Goal: Entertainment & Leisure: Browse casually

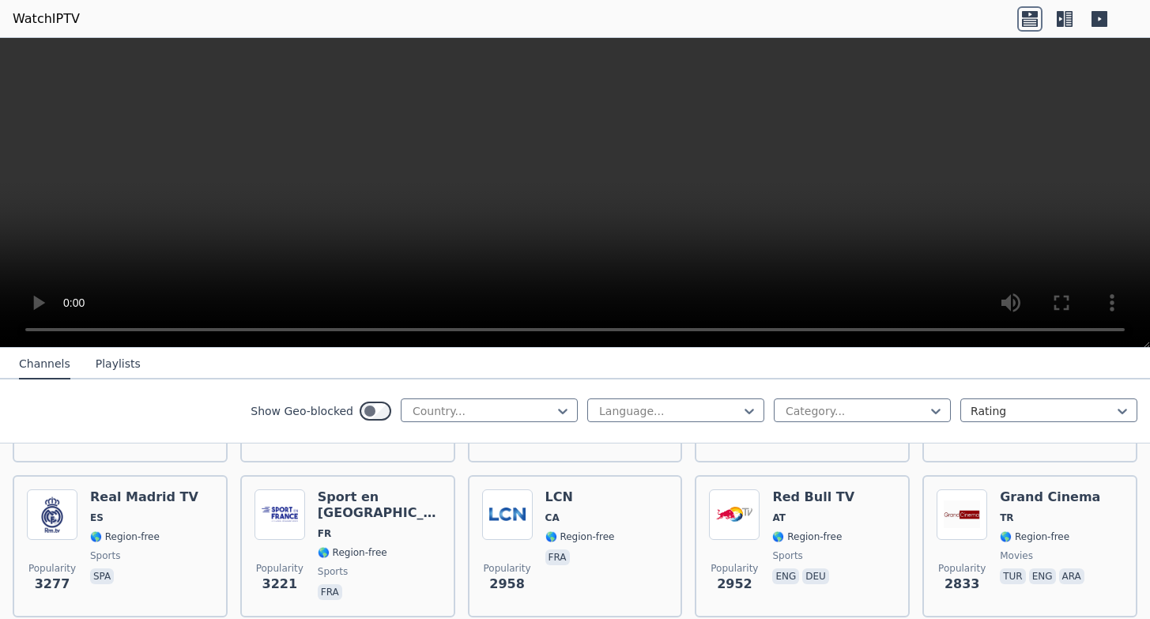
scroll to position [469, 0]
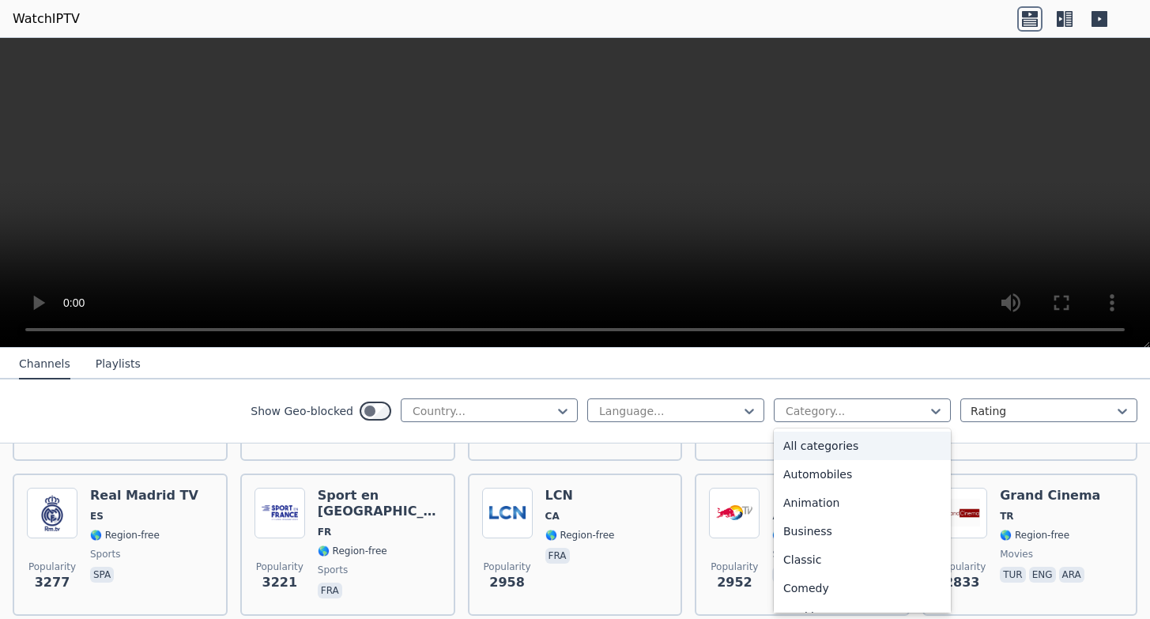
click at [908, 409] on div at bounding box center [856, 411] width 144 height 16
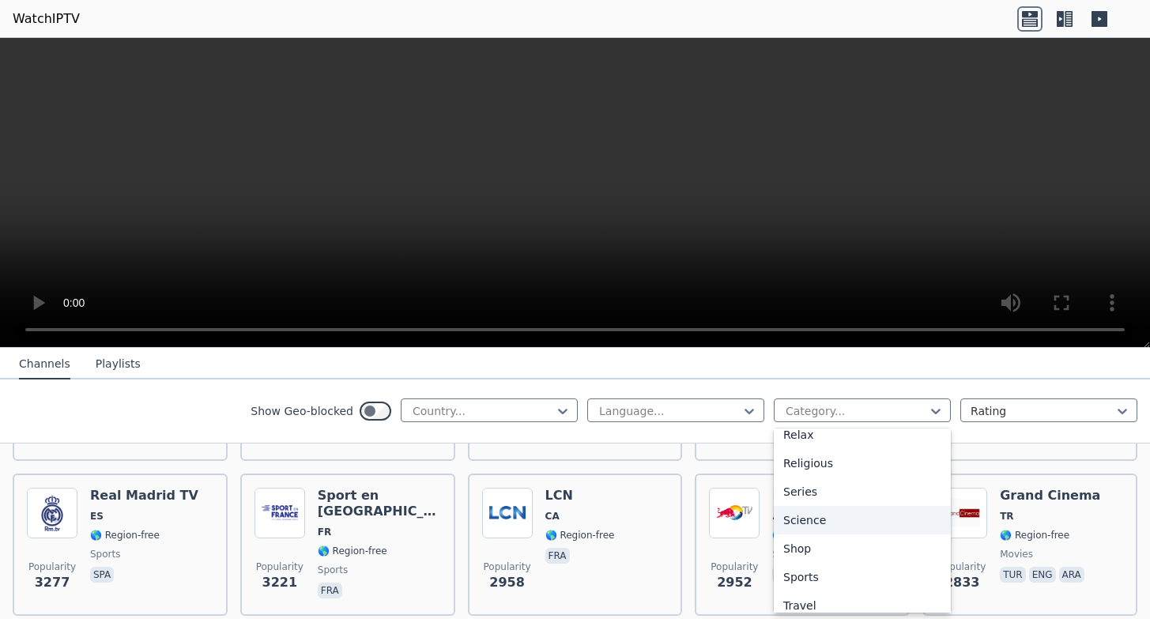
scroll to position [590, 0]
click at [813, 541] on div "Sports" at bounding box center [862, 539] width 177 height 28
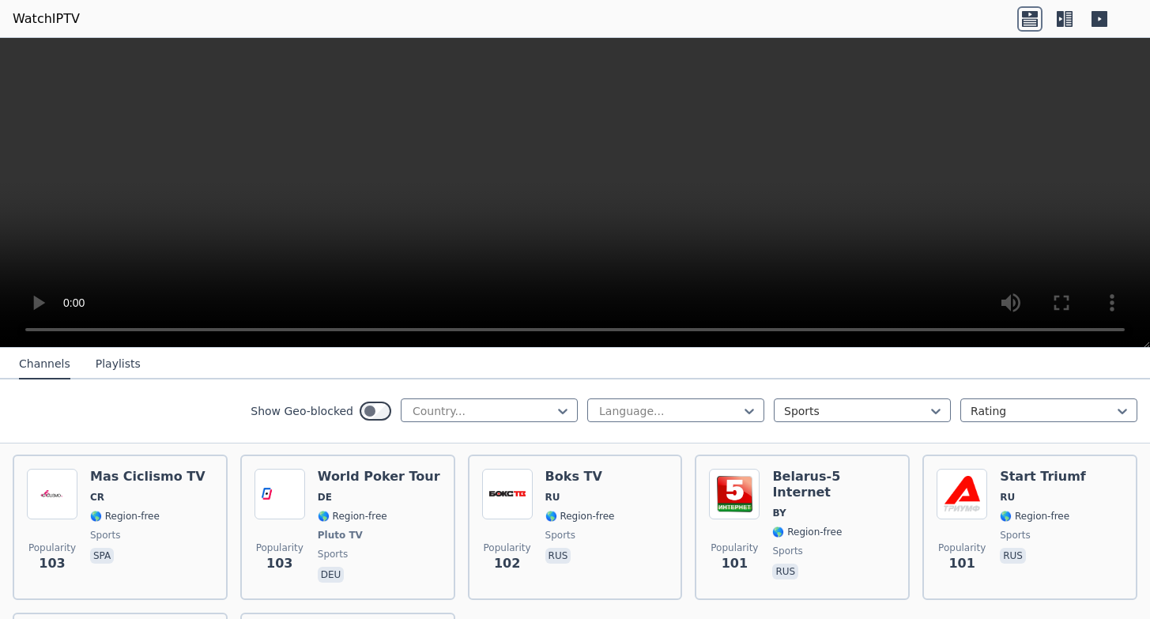
scroll to position [3444, 0]
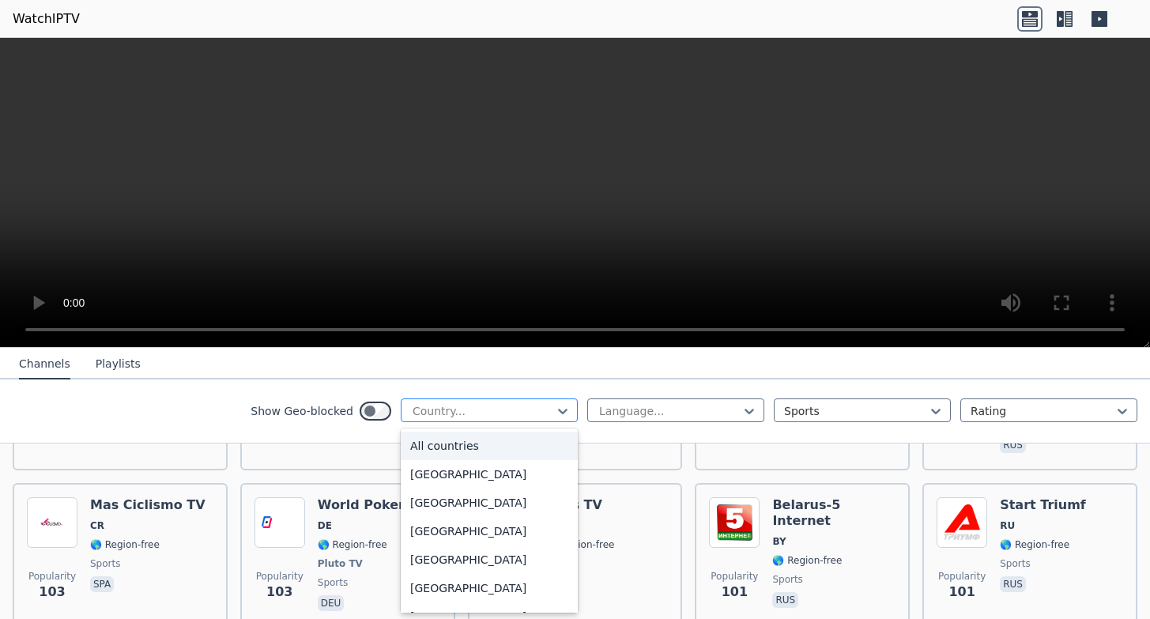
click at [555, 419] on div at bounding box center [563, 411] width 16 height 24
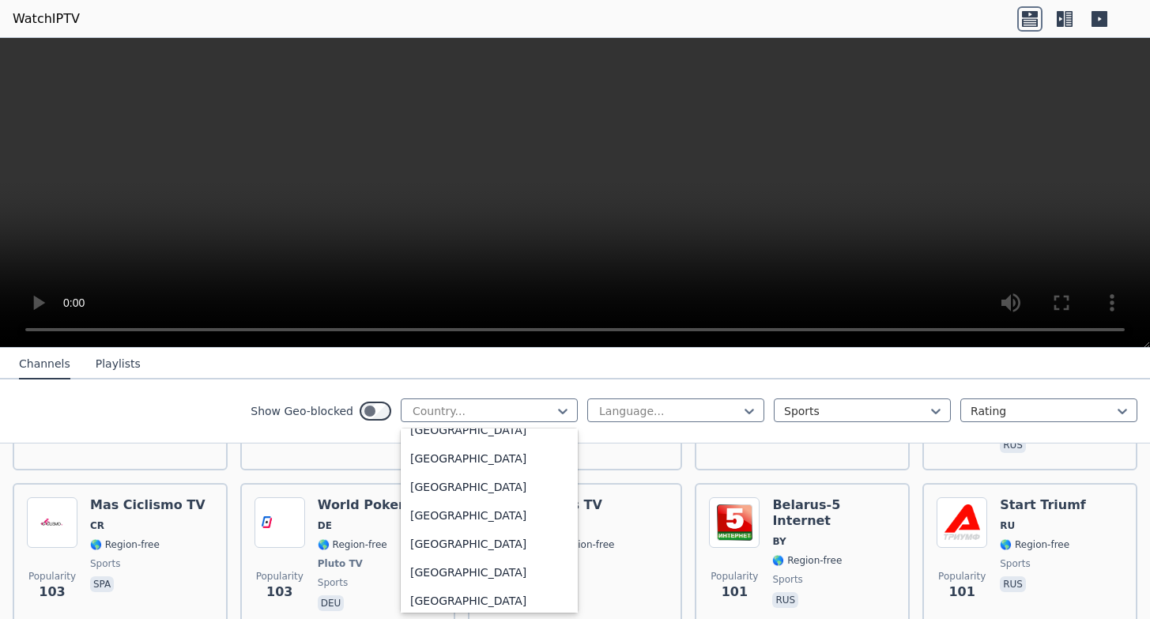
scroll to position [5518, 0]
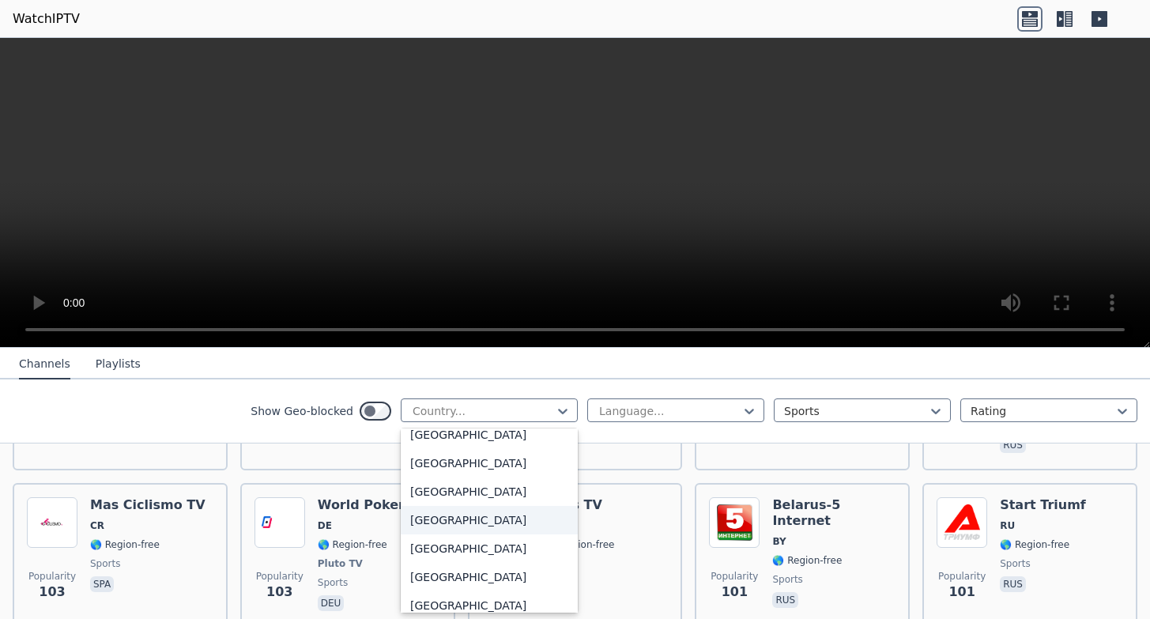
click at [466, 517] on div "[GEOGRAPHIC_DATA]" at bounding box center [489, 520] width 177 height 28
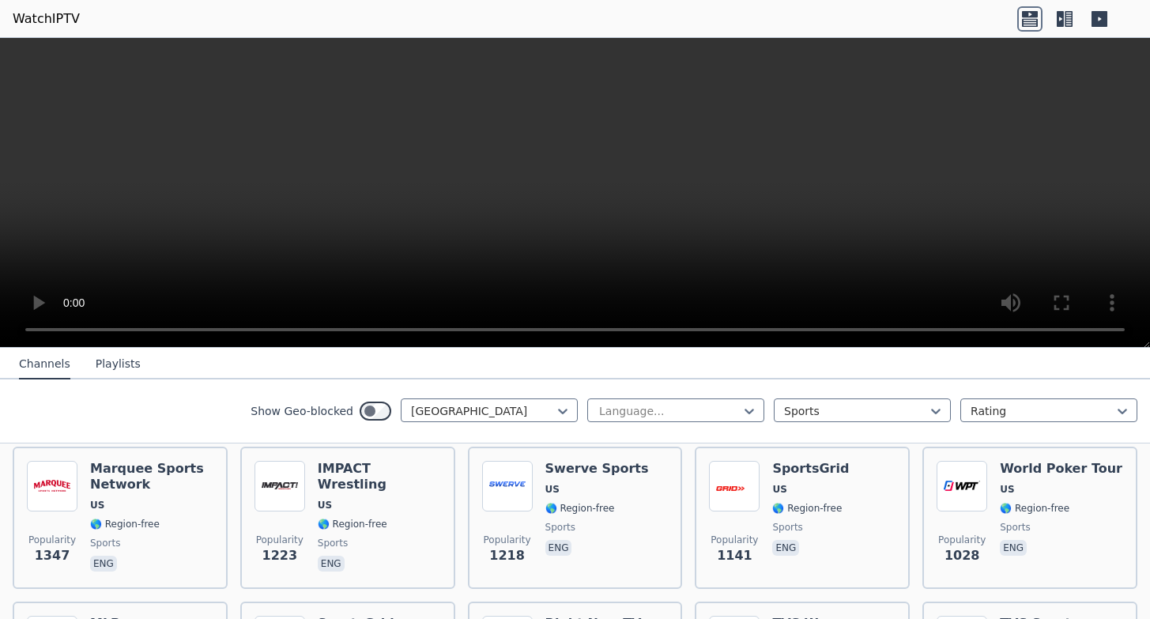
scroll to position [187, 0]
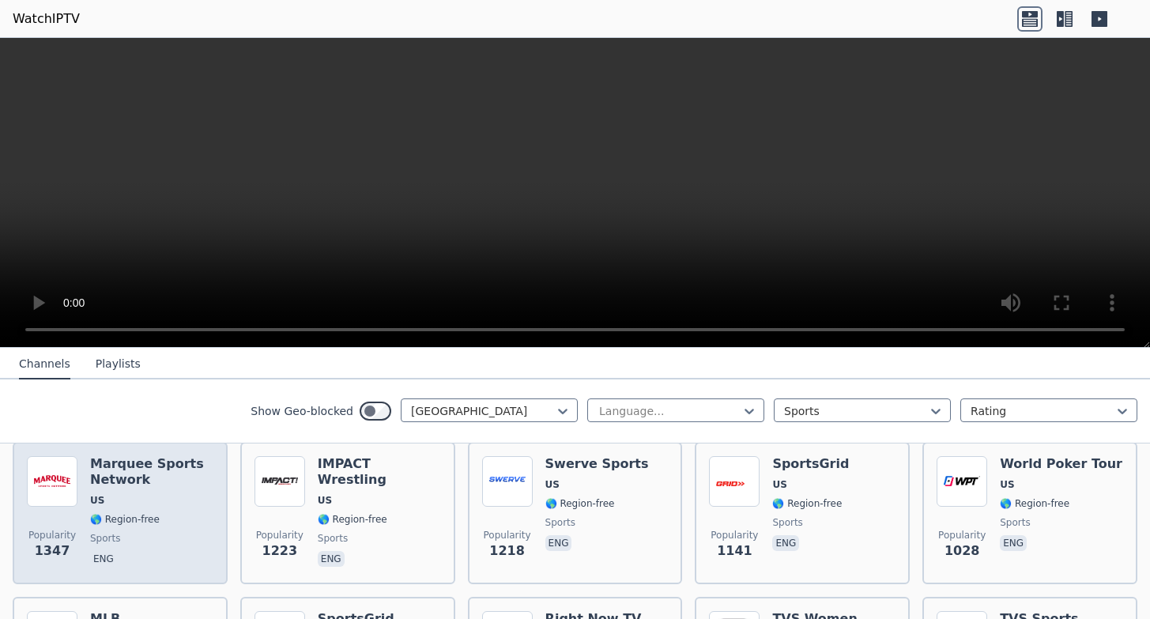
click at [172, 517] on span "🌎 Region-free" at bounding box center [151, 519] width 123 height 13
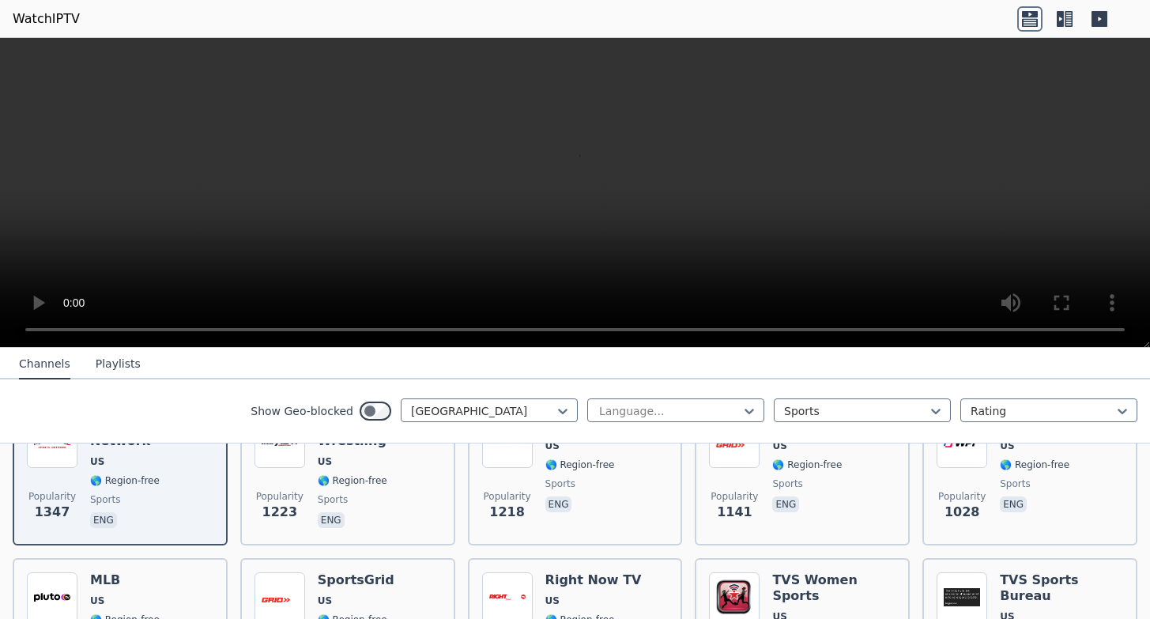
scroll to position [0, 0]
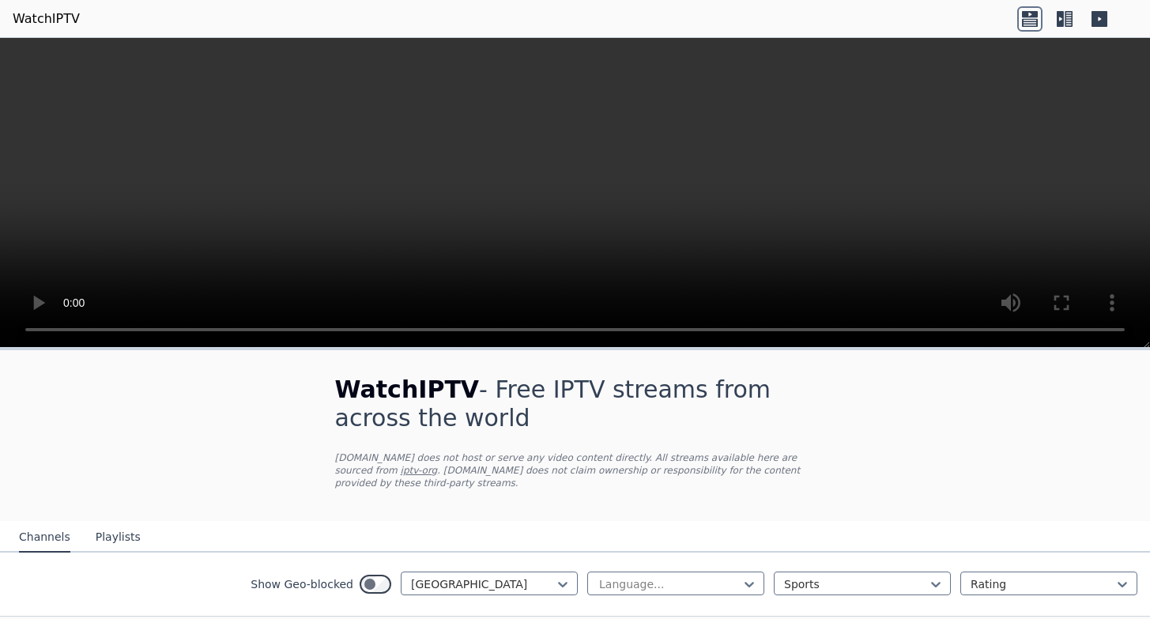
click at [401, 472] on link "iptv-org" at bounding box center [419, 470] width 37 height 11
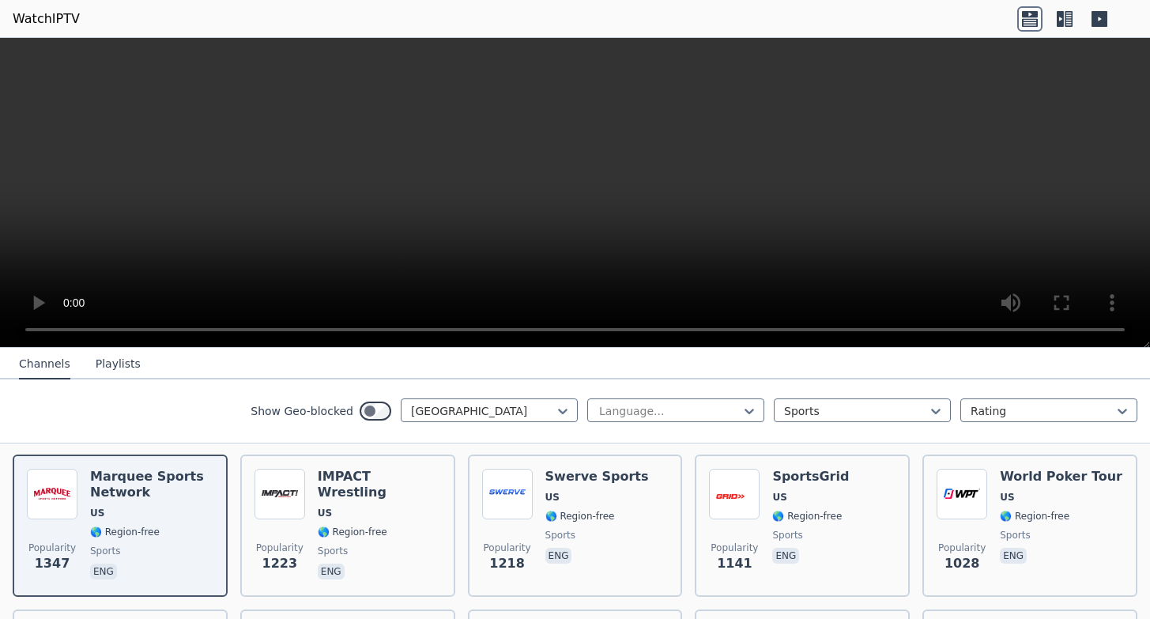
scroll to position [167, 0]
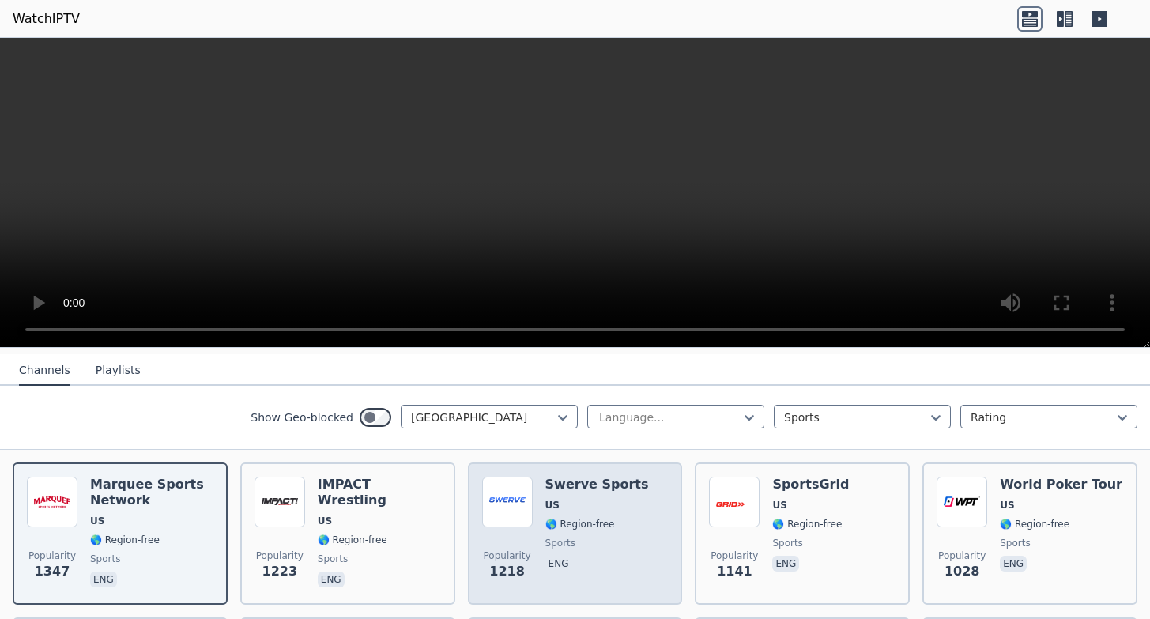
click at [584, 488] on h6 "Swerve Sports" at bounding box center [597, 485] width 104 height 16
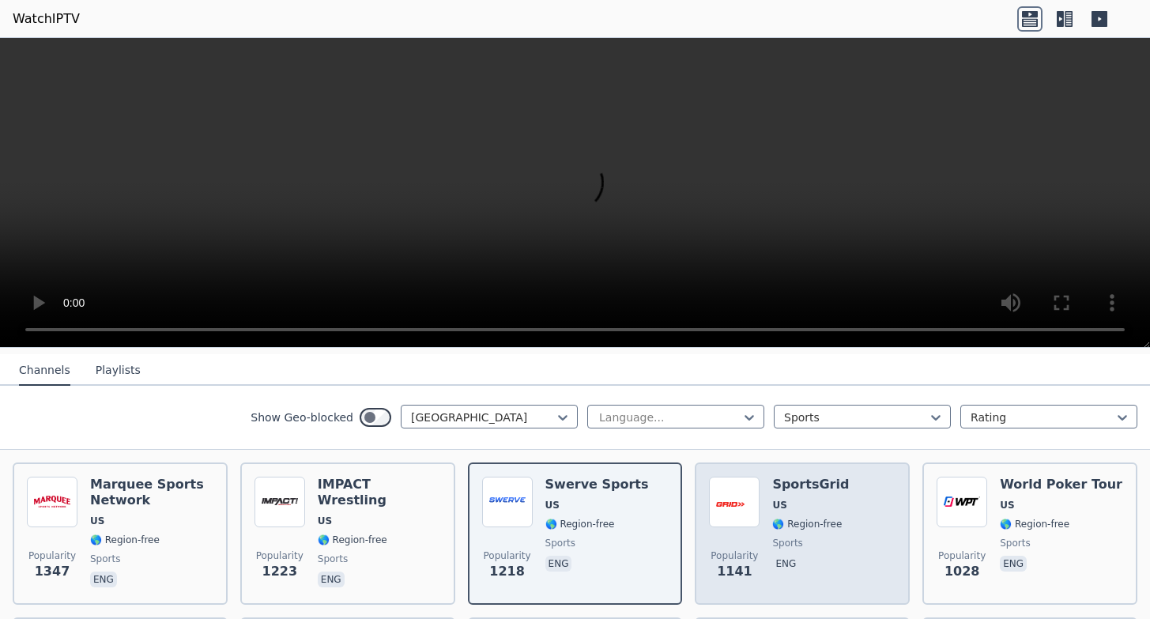
click at [839, 503] on div "Popularity 1141 SportsGrid US 🌎 Region-free sports eng" at bounding box center [802, 534] width 187 height 114
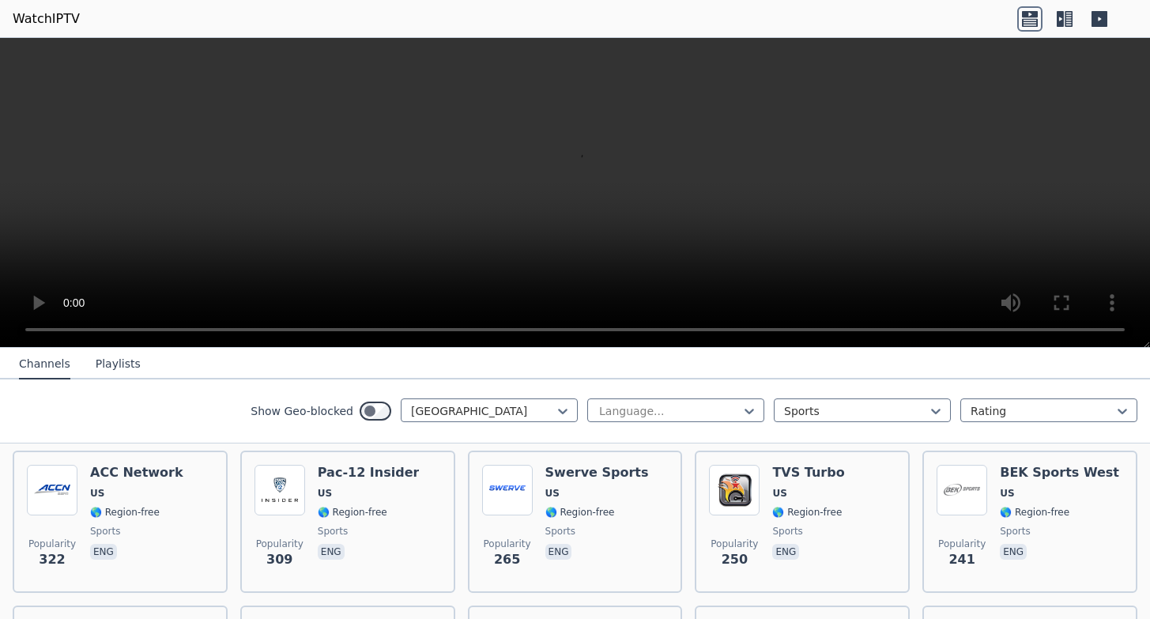
scroll to position [496, 0]
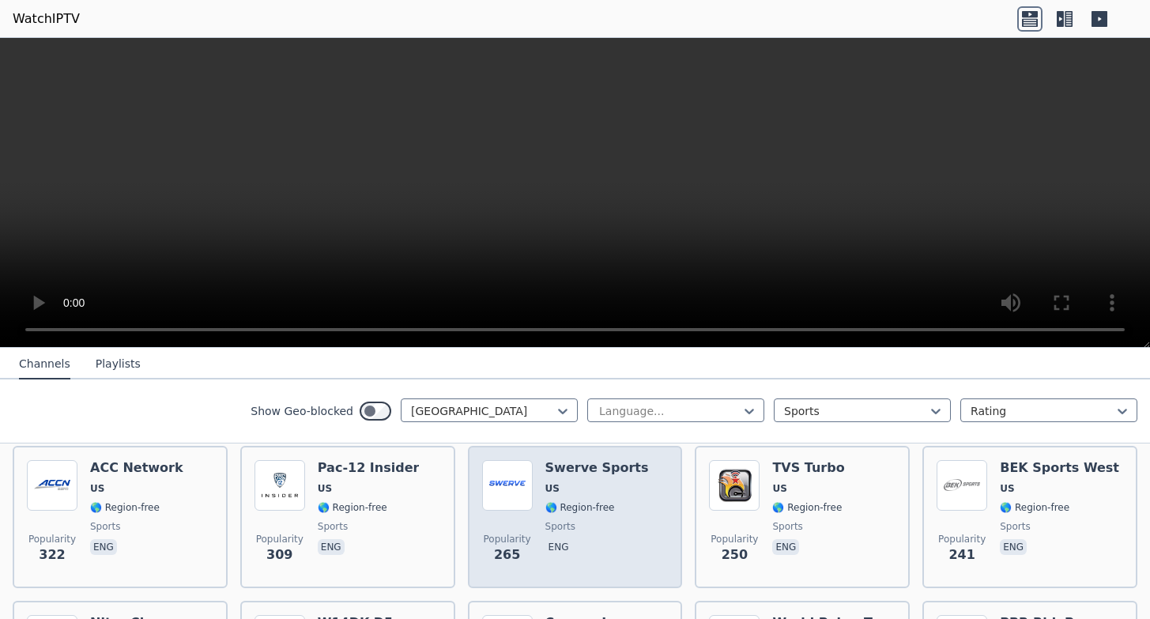
click at [647, 544] on div "Popularity 265 Swerve Sports US 🌎 Region-free sports eng" at bounding box center [575, 517] width 187 height 114
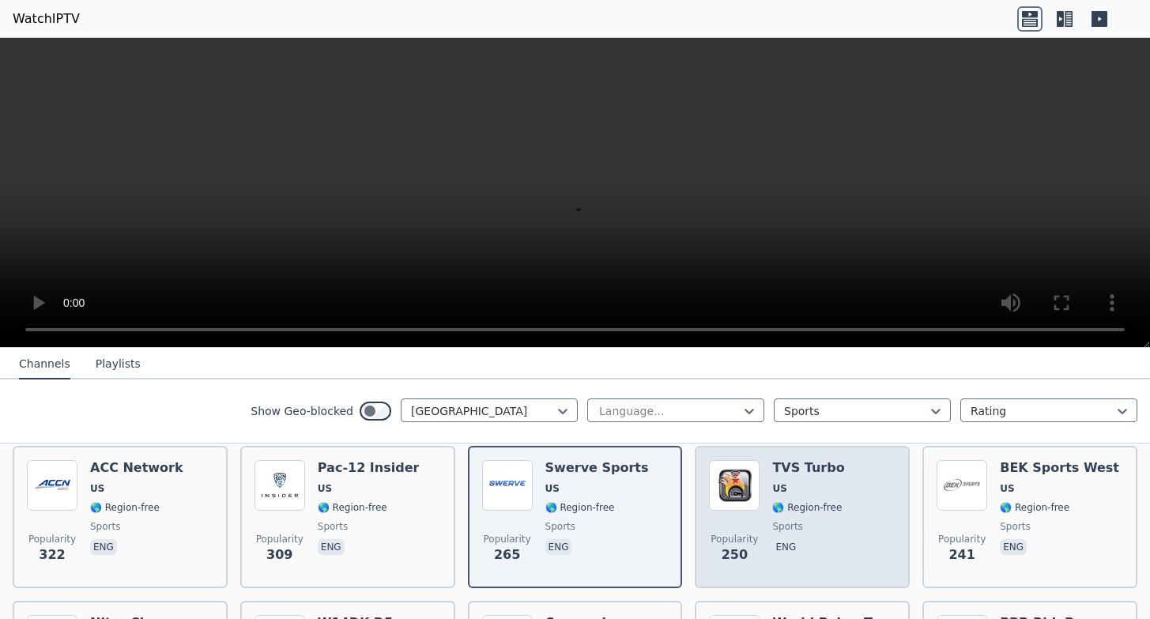
click at [846, 549] on div "Popularity 250 TVS Turbo US 🌎 Region-free sports eng" at bounding box center [802, 517] width 187 height 114
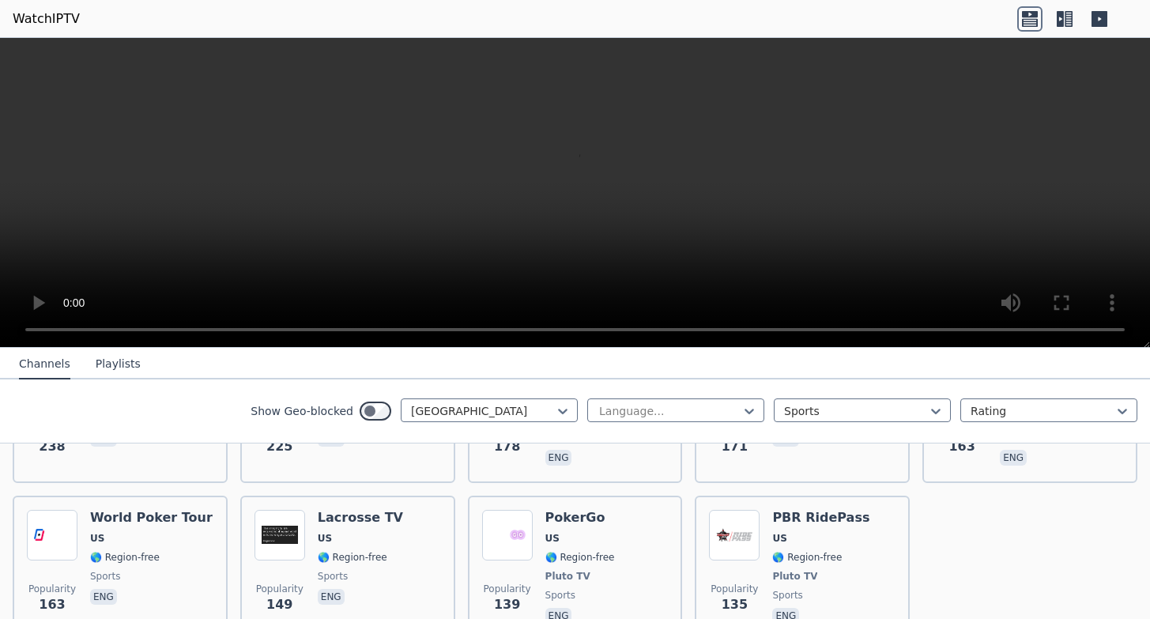
scroll to position [802, 0]
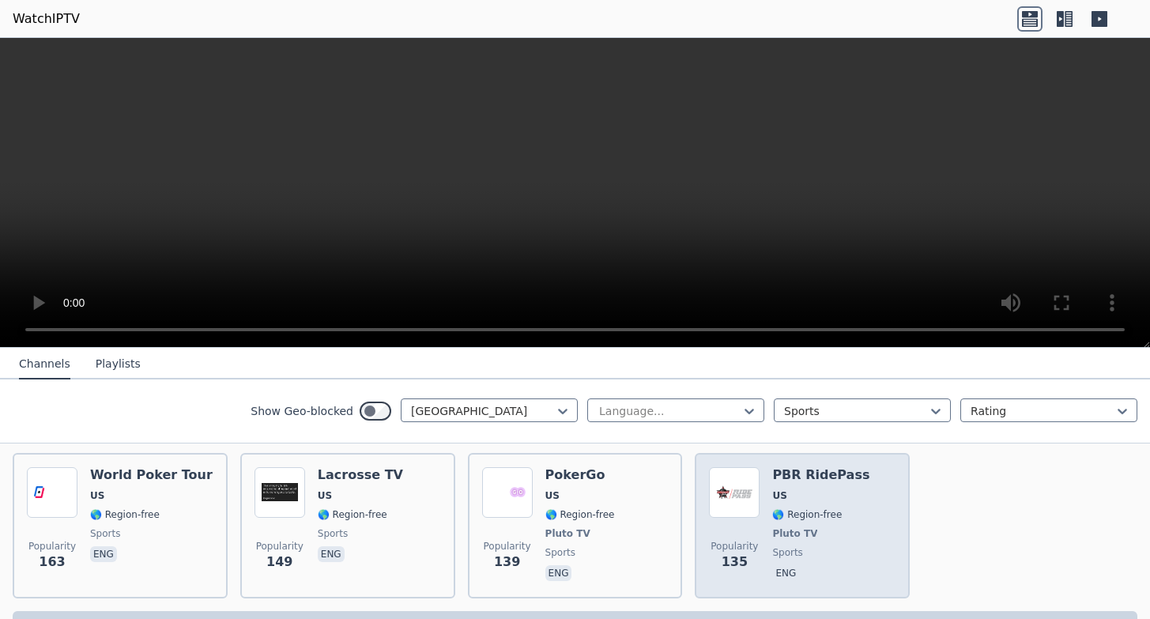
click at [844, 564] on div "PBR RidePass US 🌎 Region-free Pluto TV sports eng" at bounding box center [820, 525] width 97 height 117
